Goal: Navigation & Orientation: Go to known website

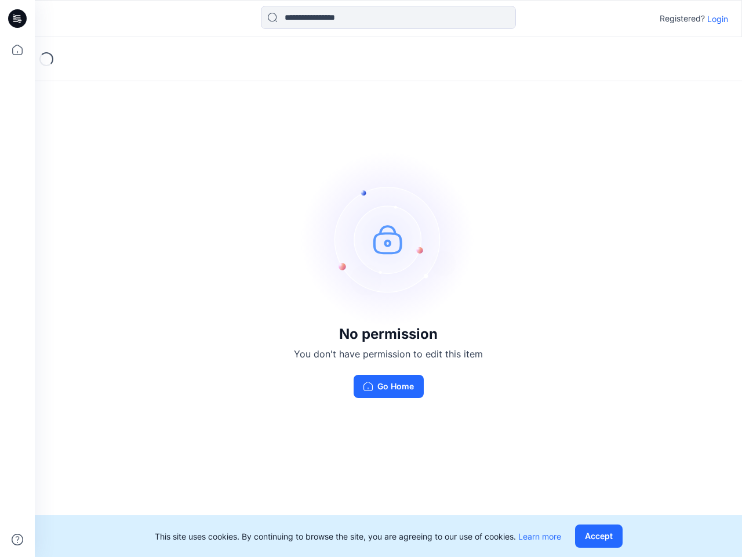
click at [371, 278] on img at bounding box center [389, 239] width 174 height 174
click at [18, 19] on icon at bounding box center [19, 19] width 5 height 1
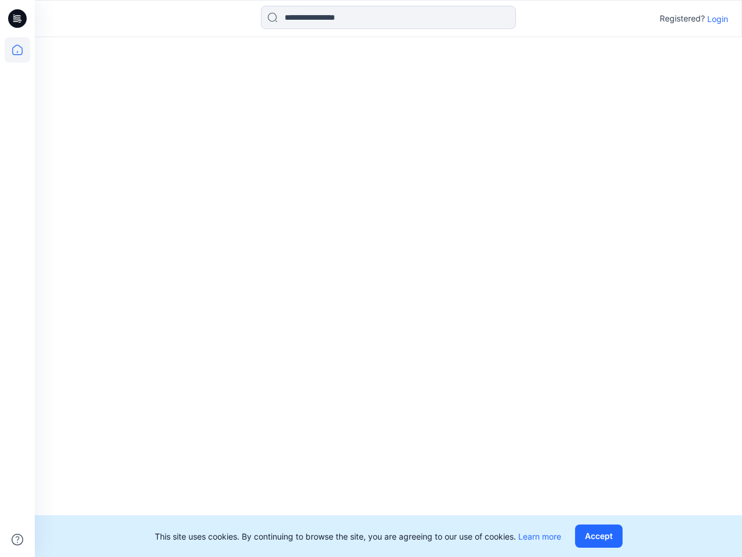
click at [17, 50] on icon at bounding box center [18, 50] width 26 height 26
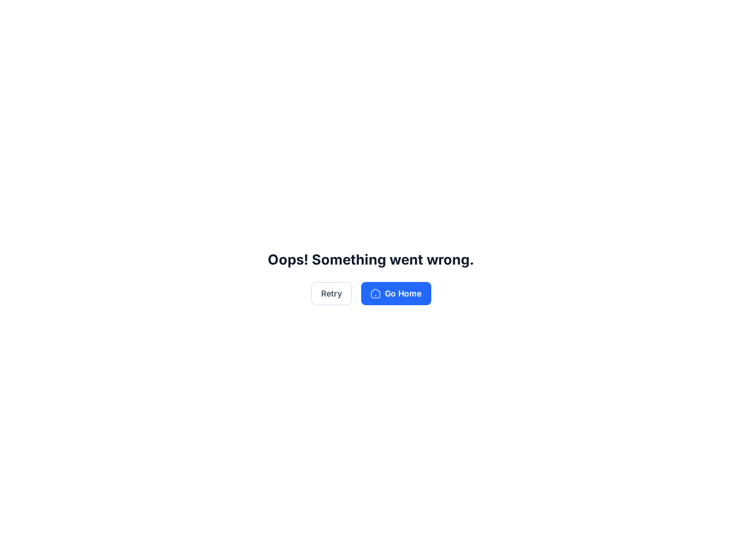
click at [17, 539] on div "Oops! Something went wrong. Retry Go Home" at bounding box center [371, 278] width 742 height 557
click at [388, 17] on div "Oops! Something went wrong. Retry Go Home" at bounding box center [371, 278] width 742 height 557
click at [718, 19] on div "Oops! Something went wrong. Retry Go Home" at bounding box center [371, 278] width 742 height 557
click at [601, 536] on div "Oops! Something went wrong. Retry Go Home" at bounding box center [371, 278] width 742 height 557
